Goal: Task Accomplishment & Management: Manage account settings

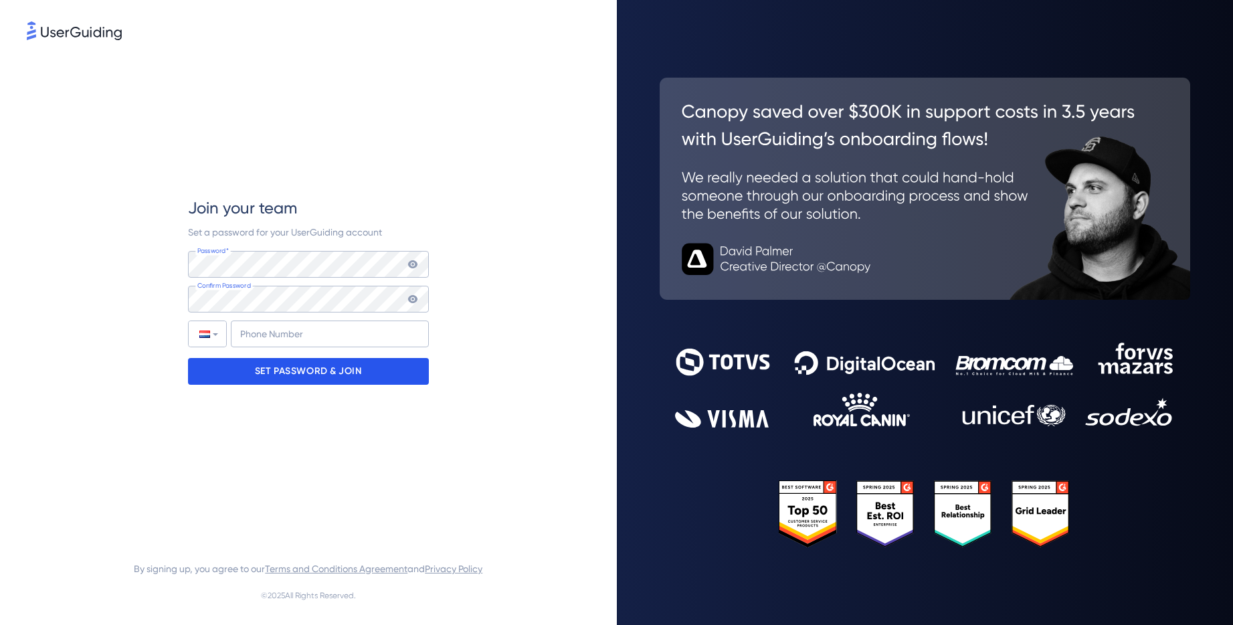
click at [275, 374] on p "SET PASSWORD & JOIN" at bounding box center [308, 371] width 107 height 21
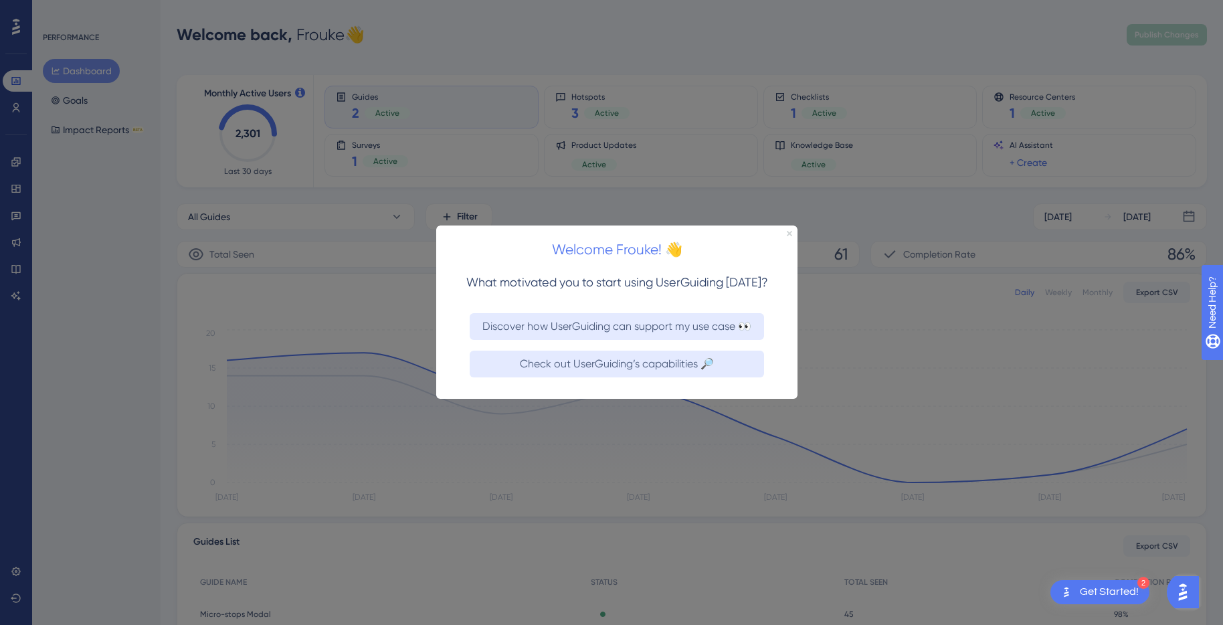
click at [789, 235] on icon "Close Preview" at bounding box center [788, 233] width 5 height 5
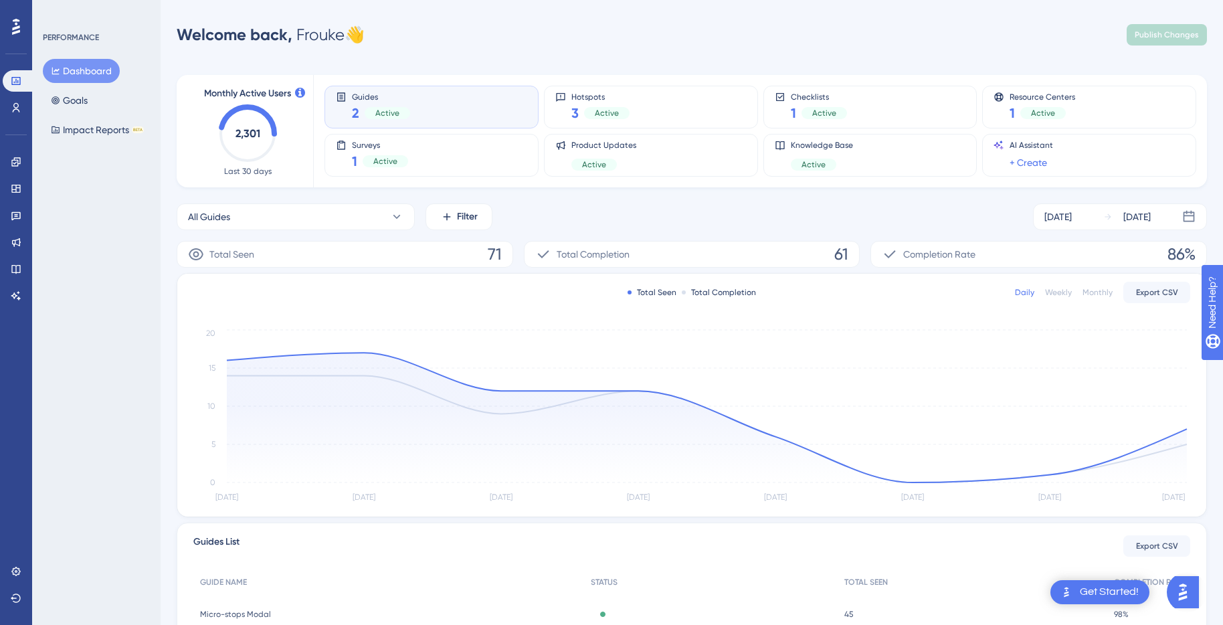
click at [125, 279] on div "PERFORMANCE Dashboard Goals Impact Reports BETA" at bounding box center [96, 312] width 128 height 625
click at [126, 282] on div "PERFORMANCE Dashboard Goals Impact Reports BETA" at bounding box center [96, 312] width 128 height 625
click at [15, 161] on icon at bounding box center [16, 162] width 11 height 11
